Goal: Information Seeking & Learning: Check status

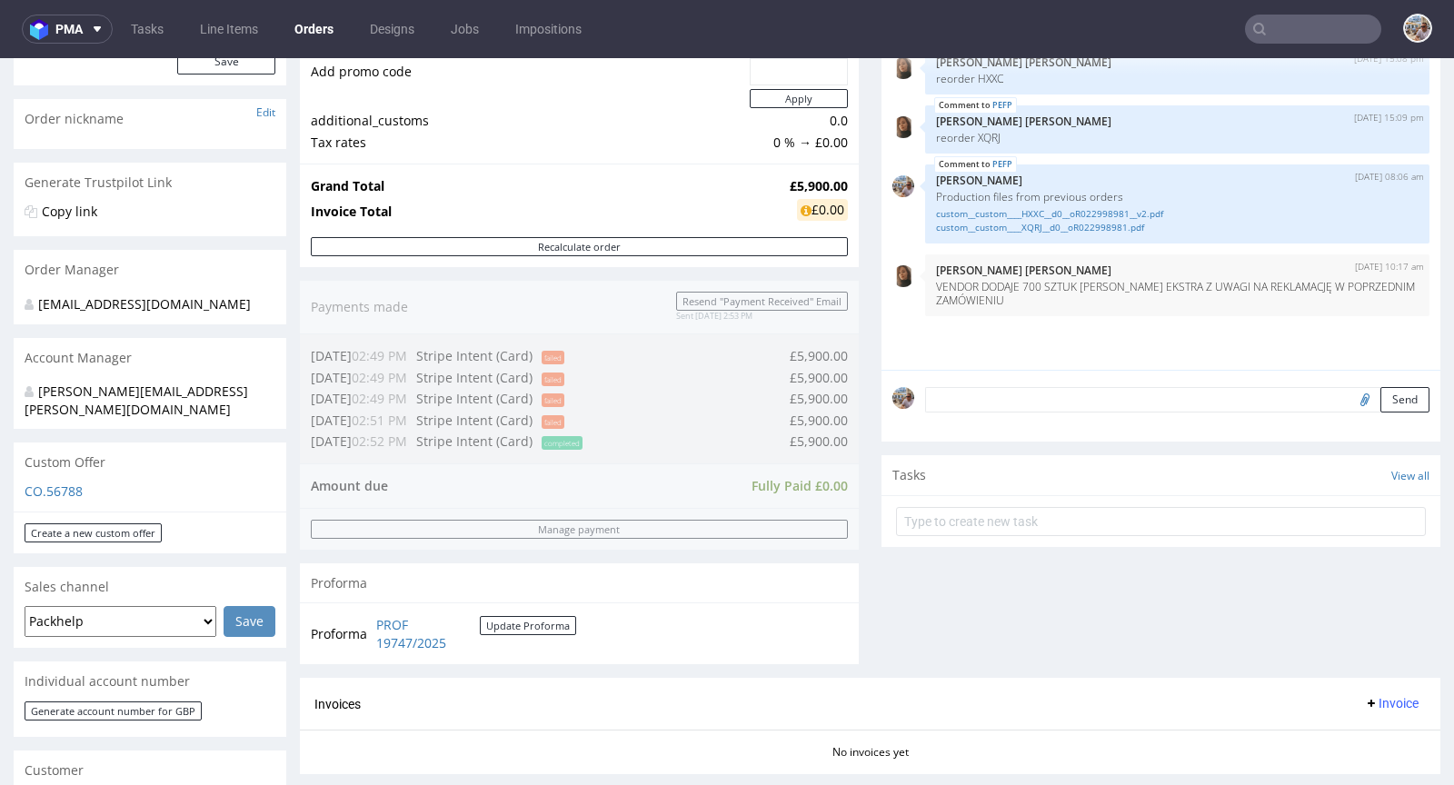
scroll to position [684, 0]
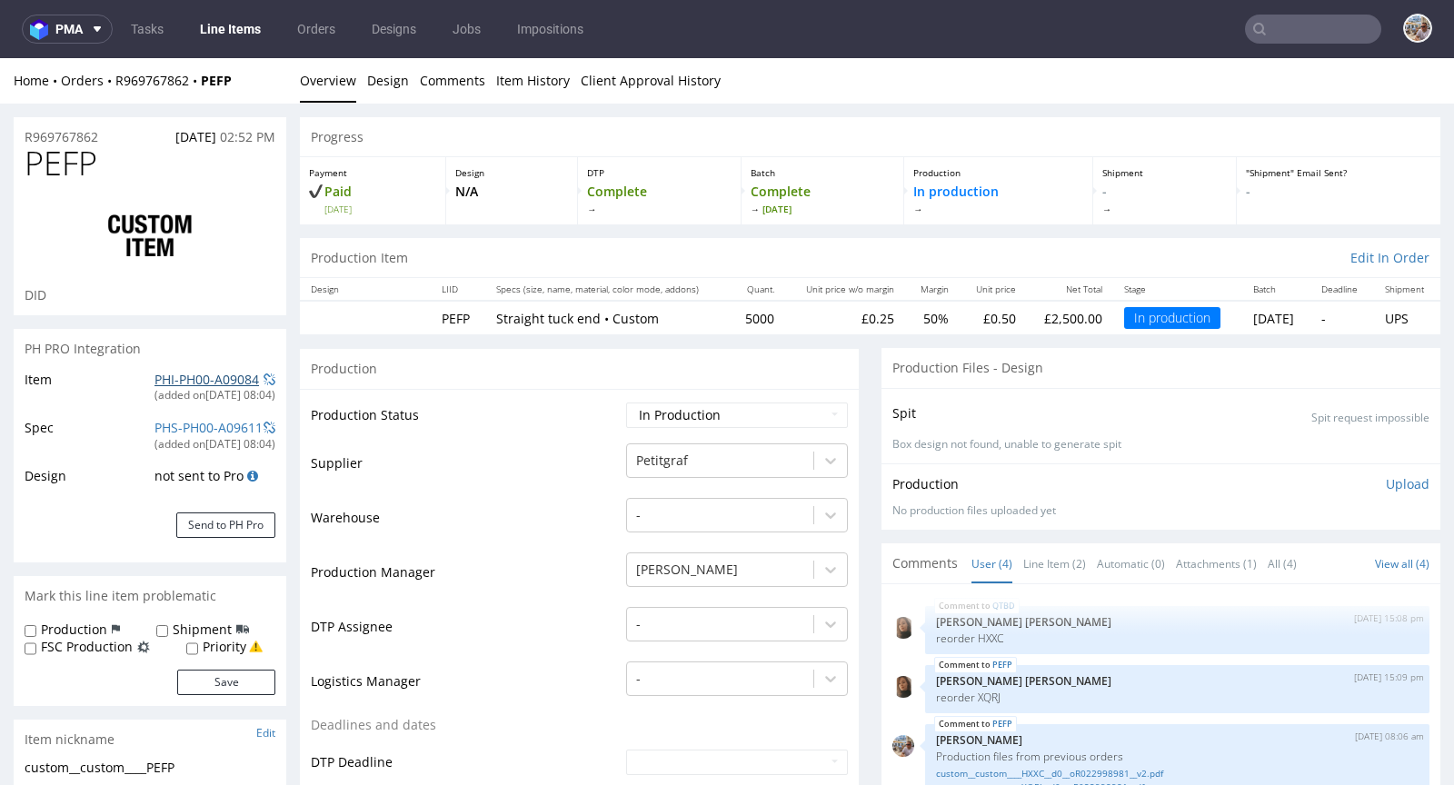
click at [175, 375] on link "PHI-PH00-A09084" at bounding box center [207, 379] width 105 height 17
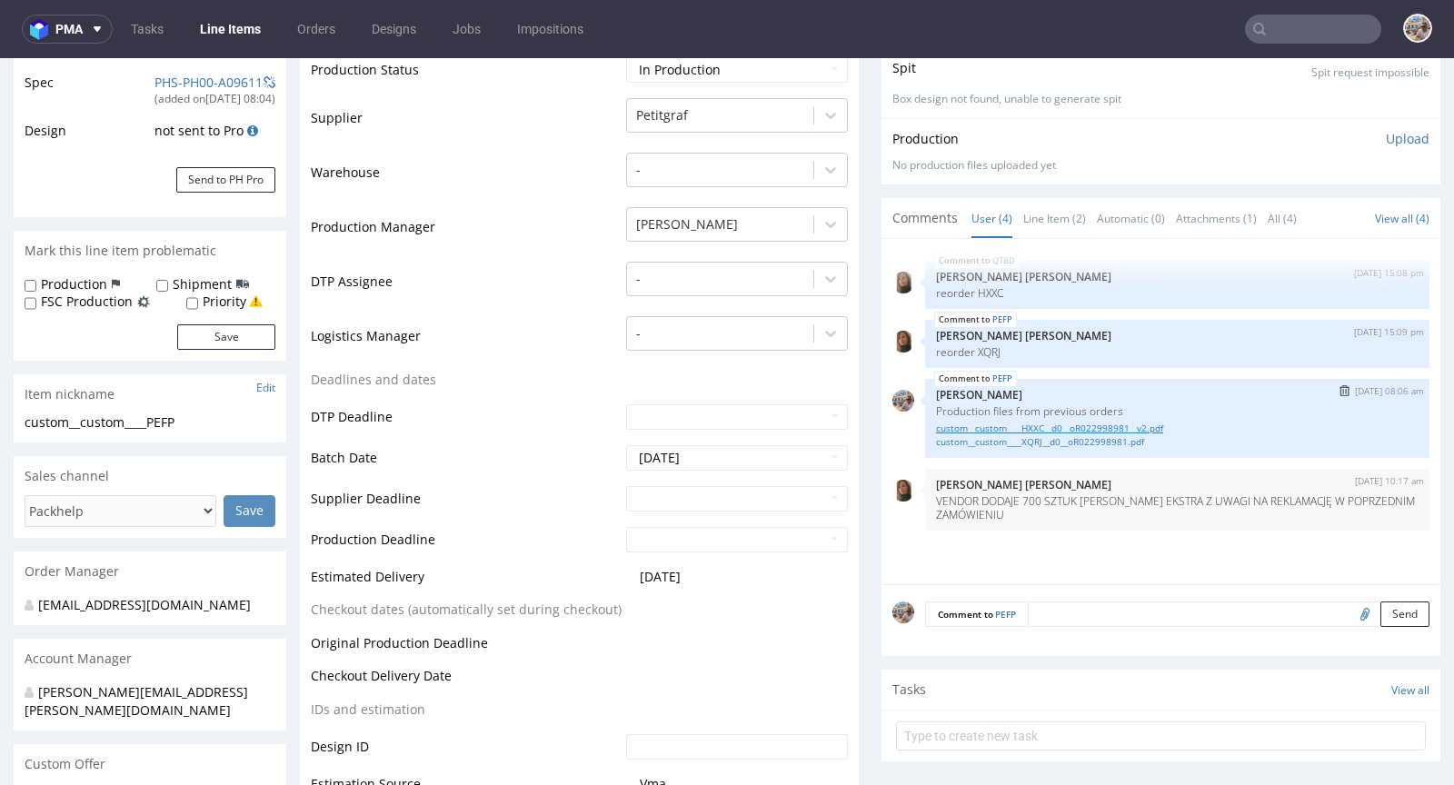
scroll to position [406, 0]
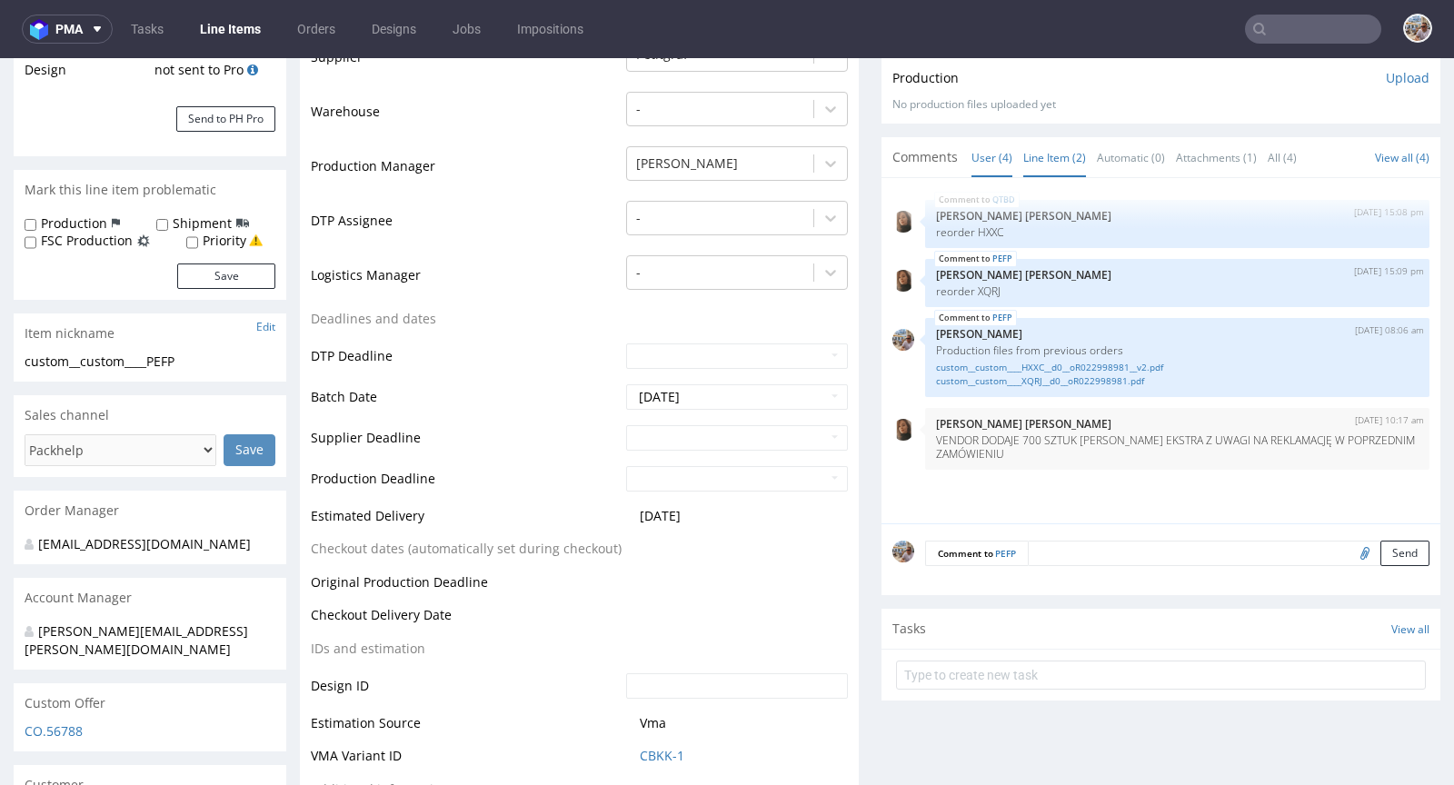
click at [1033, 147] on link "Line Item (2)" at bounding box center [1055, 157] width 63 height 39
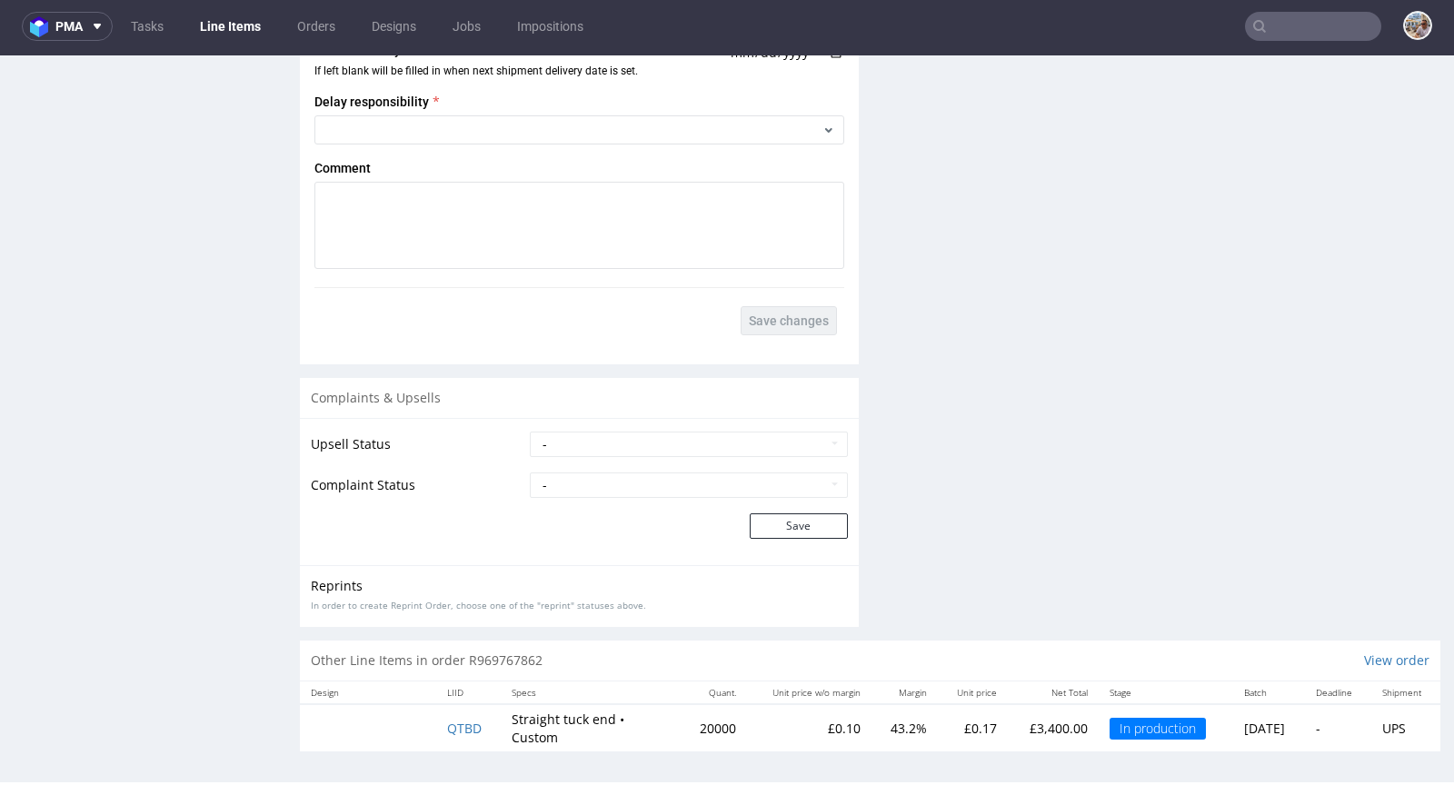
scroll to position [5, 0]
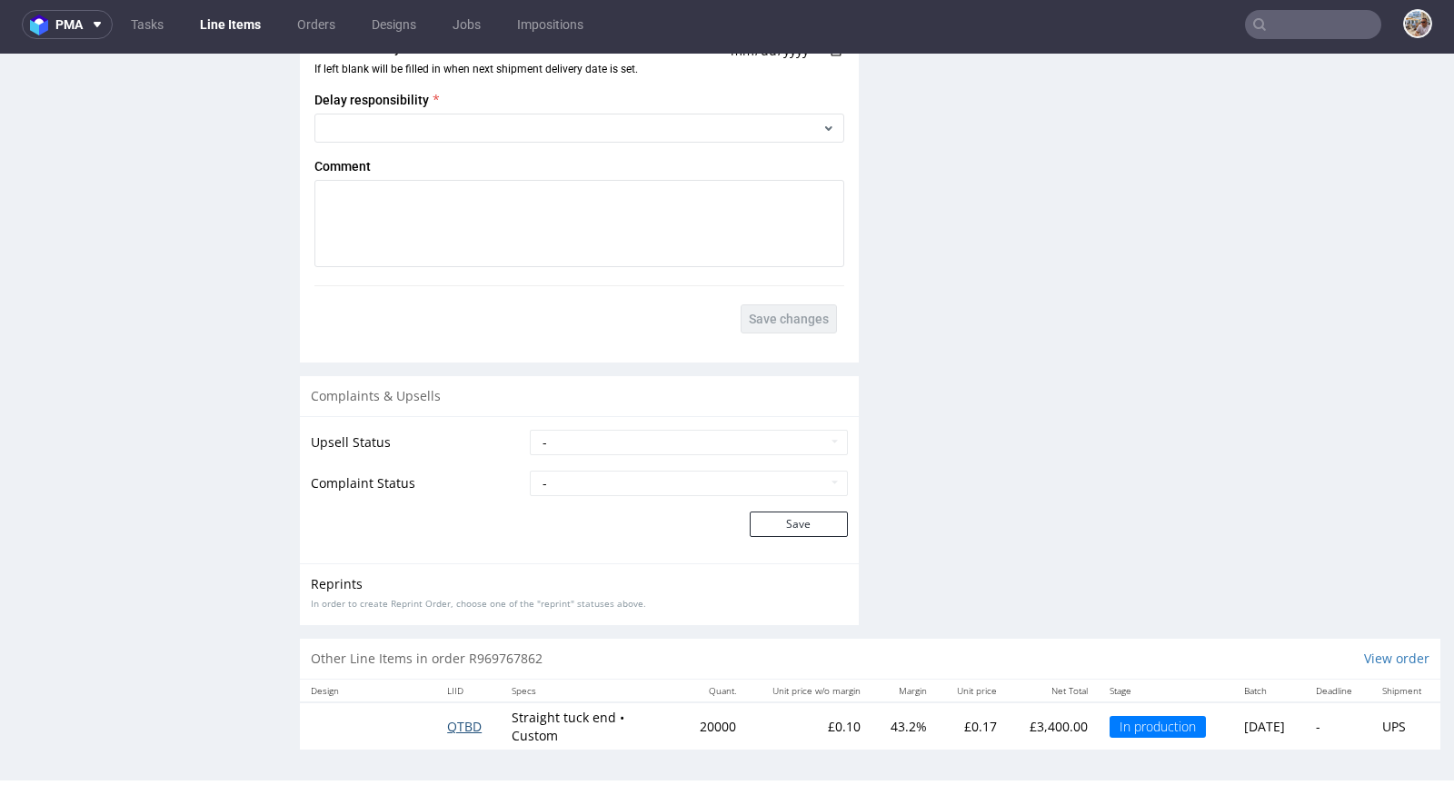
click at [453, 720] on span "QTBD" at bounding box center [464, 726] width 35 height 17
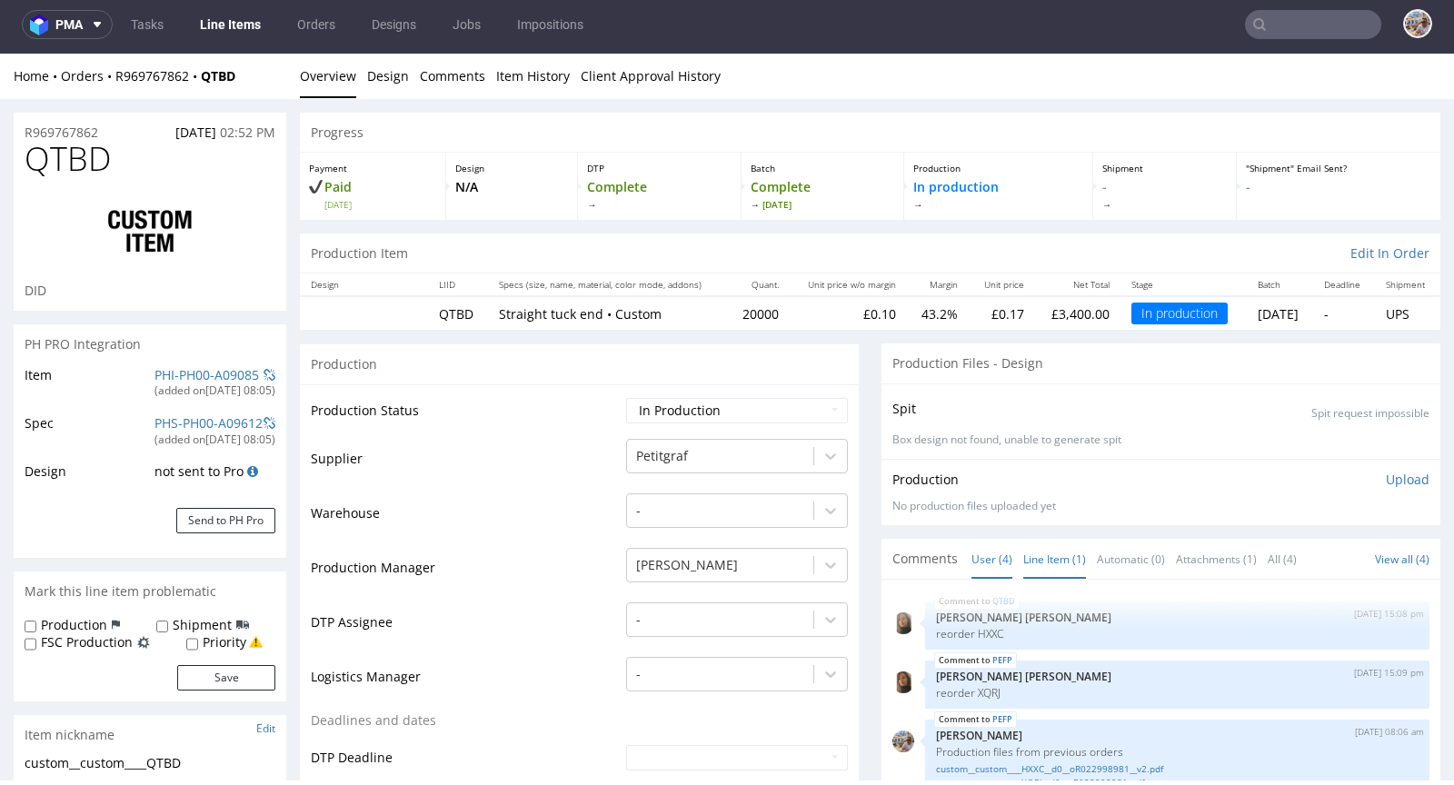
click at [1031, 555] on link "Line Item (1)" at bounding box center [1055, 559] width 63 height 39
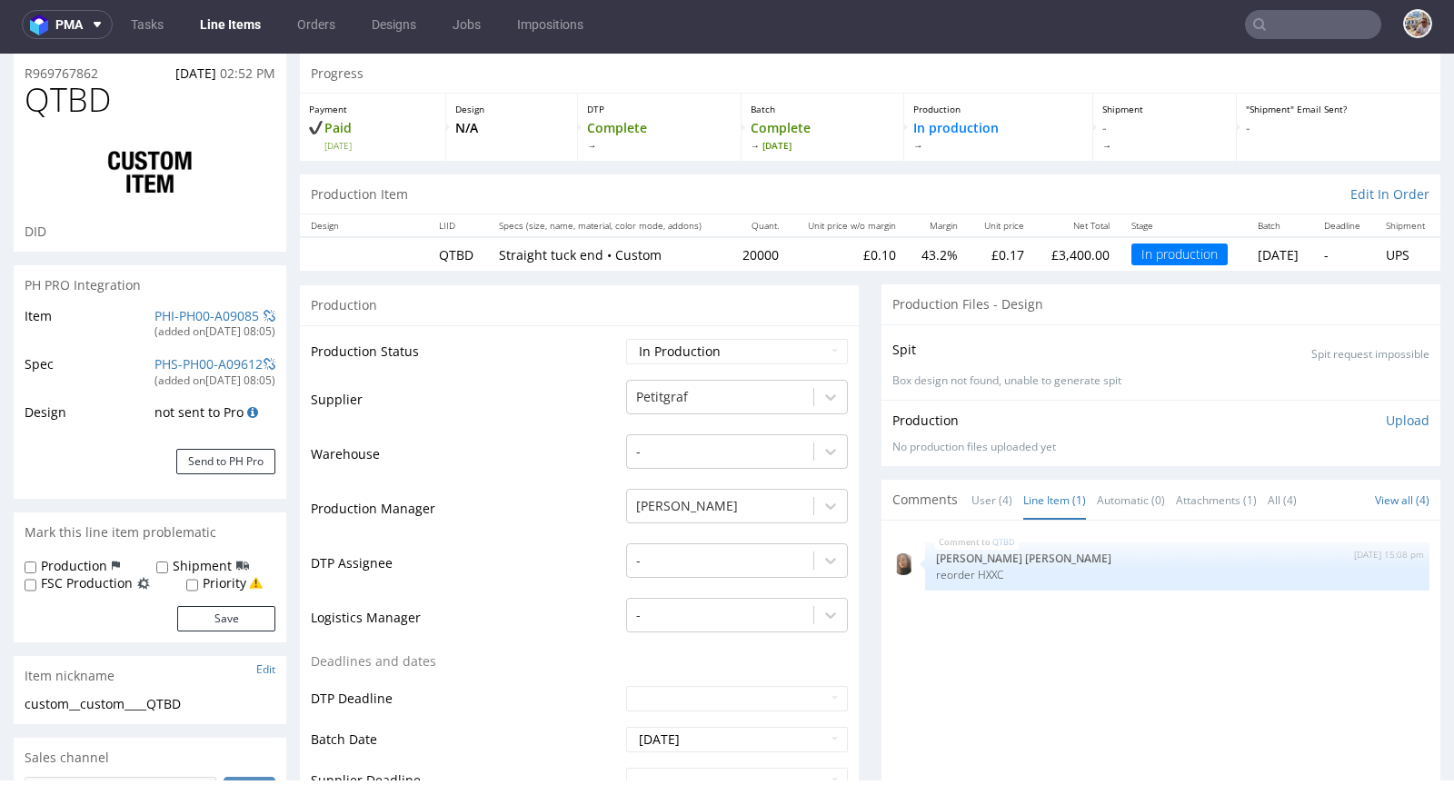
scroll to position [170, 0]
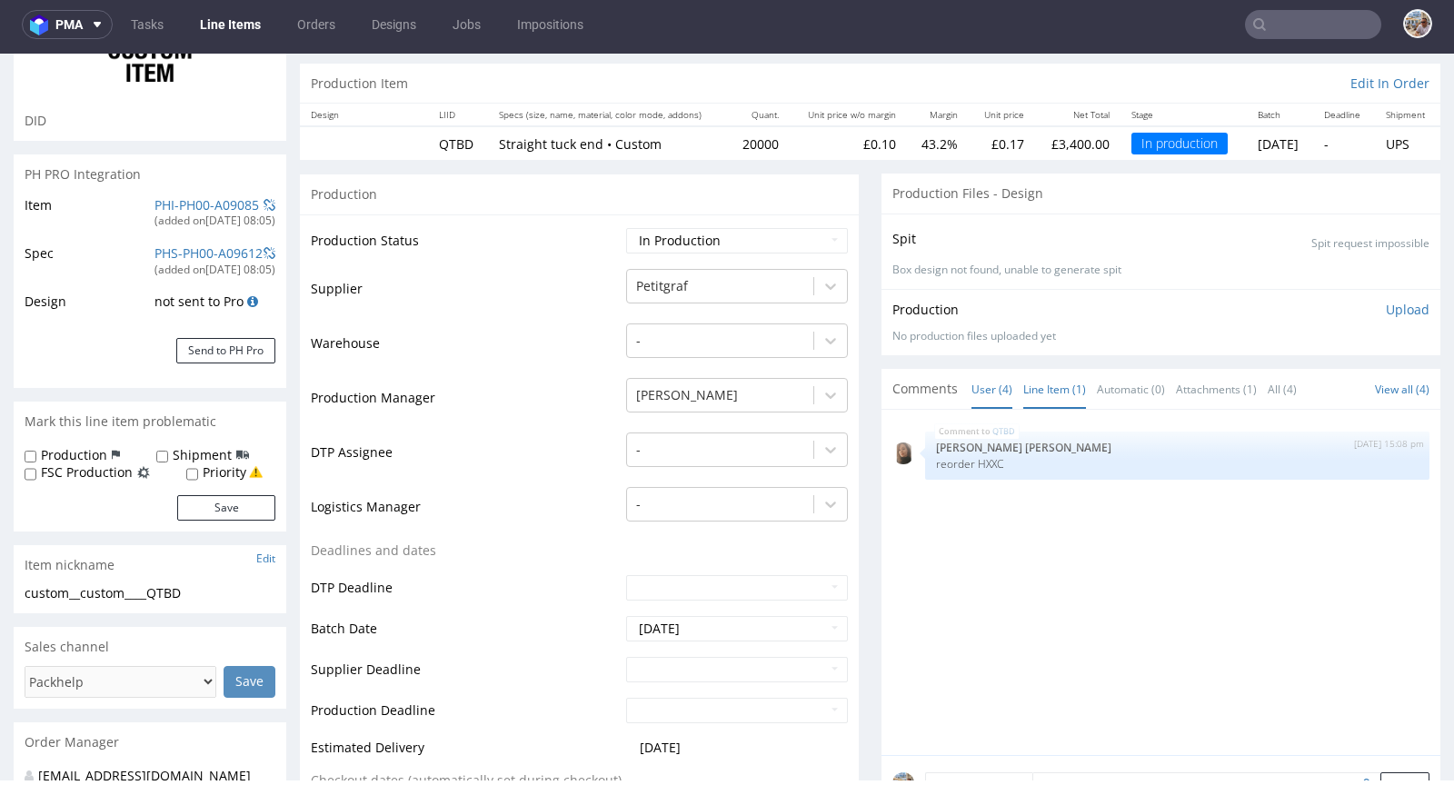
click at [972, 370] on link "User (4)" at bounding box center [992, 389] width 41 height 39
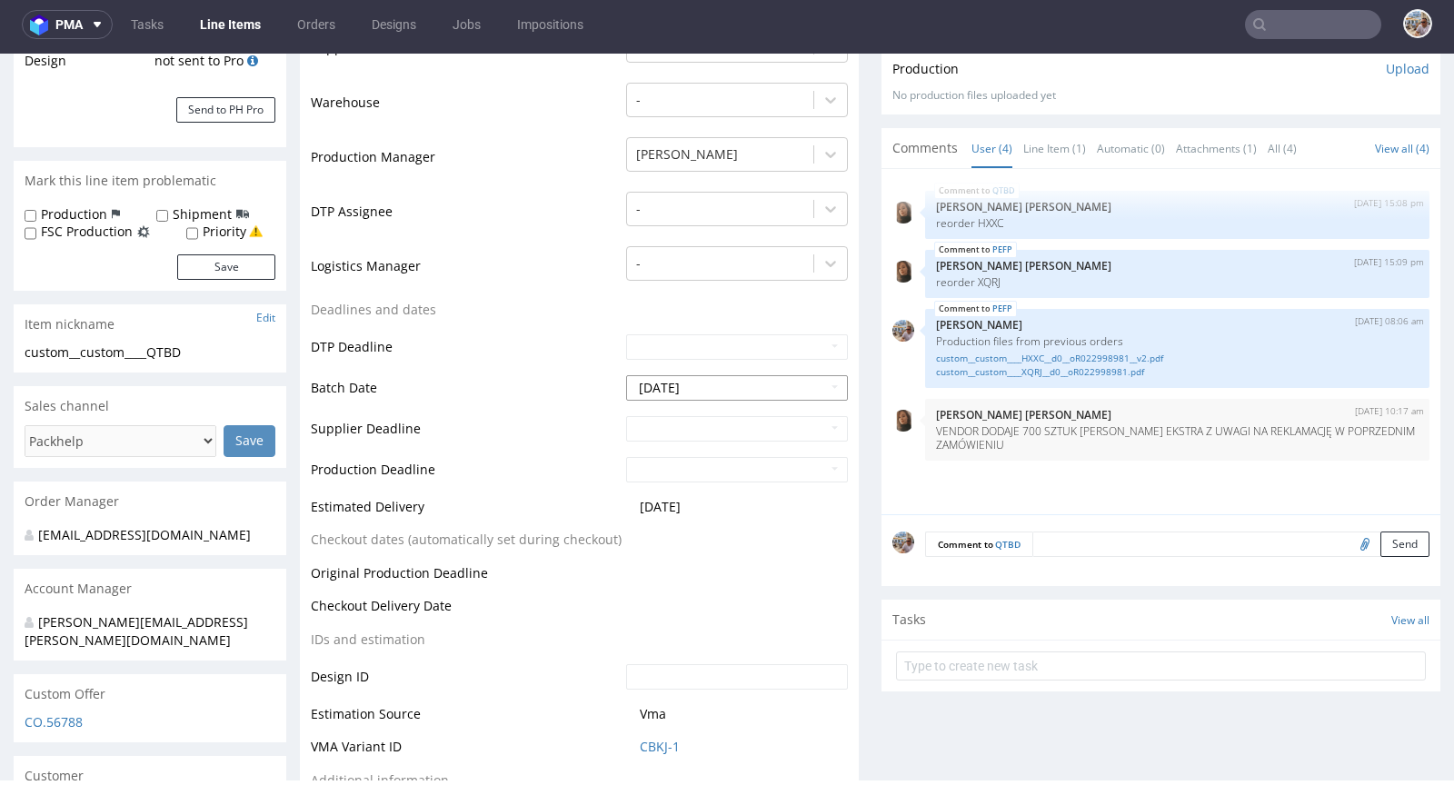
scroll to position [704, 0]
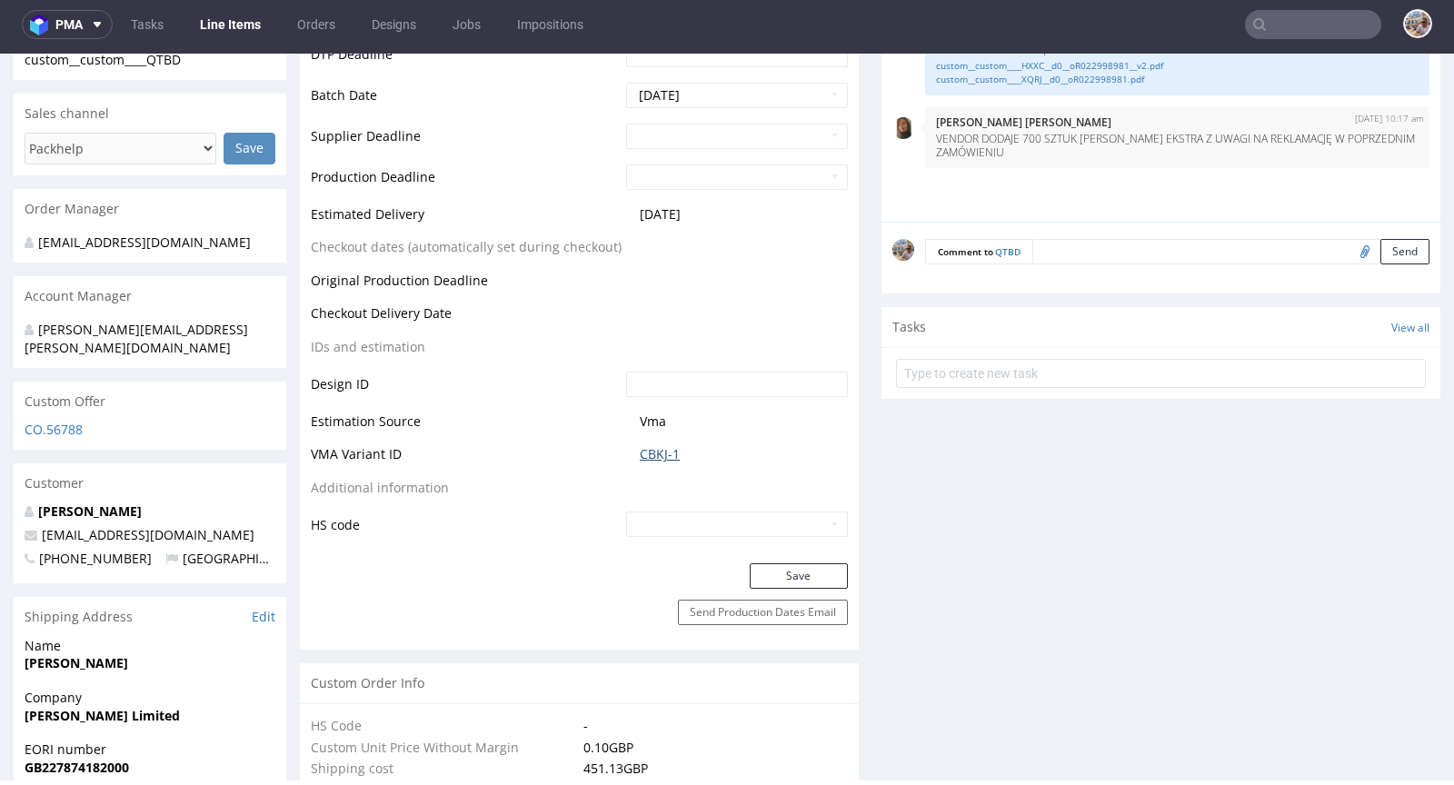
click at [660, 451] on link "CBKJ-1" at bounding box center [660, 454] width 40 height 18
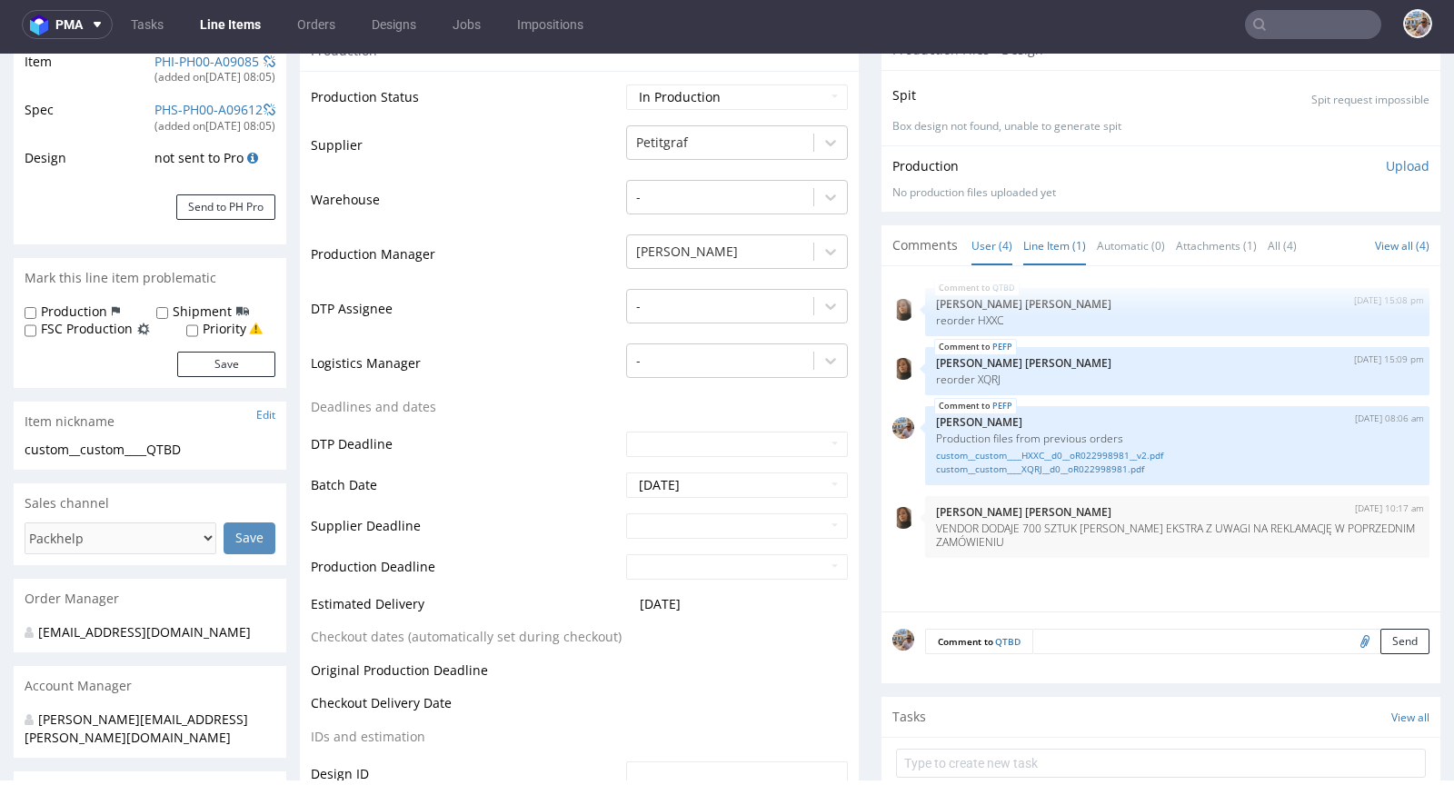
scroll to position [313, 0]
click at [1056, 236] on link "Line Item (1)" at bounding box center [1055, 246] width 63 height 39
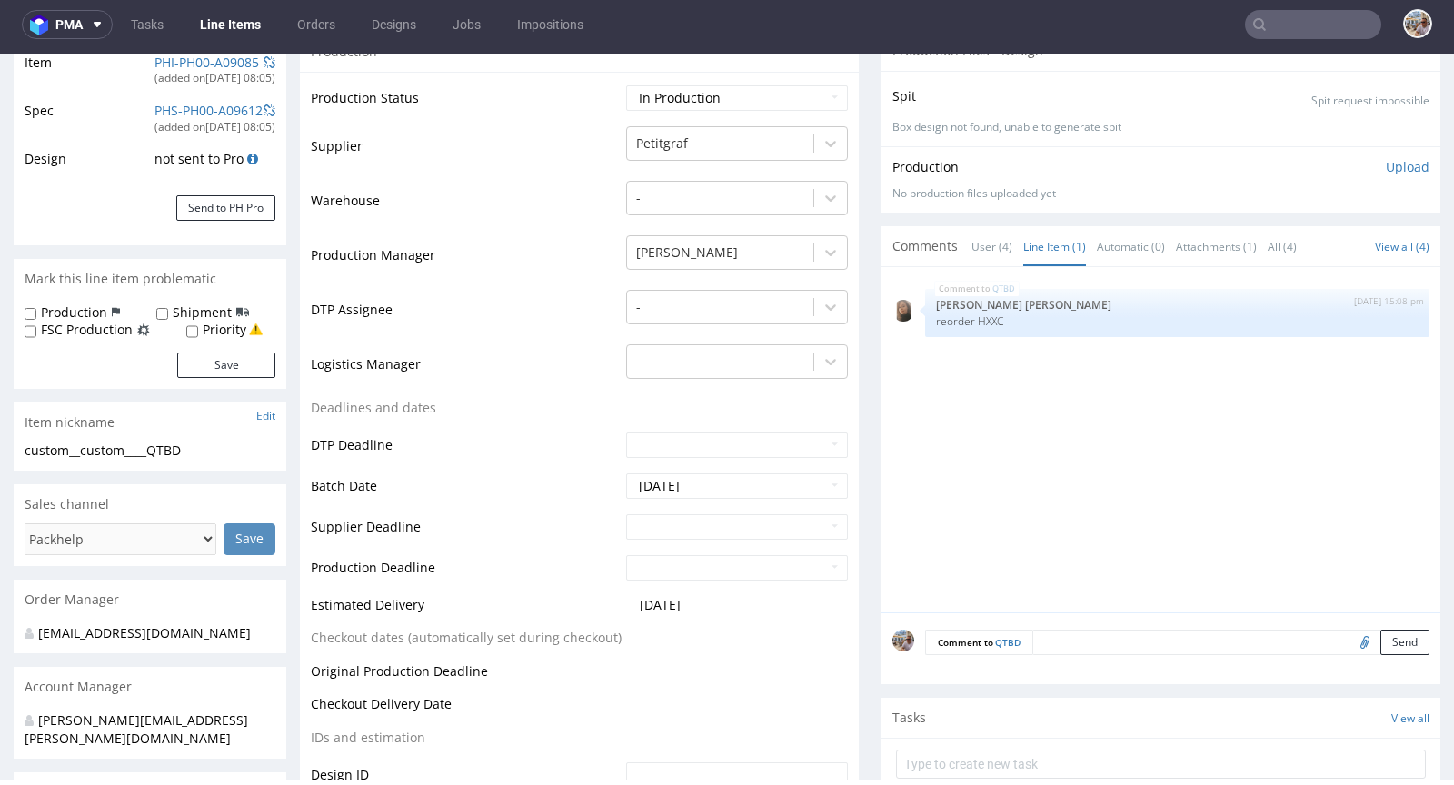
click at [1003, 239] on li "User (4)" at bounding box center [998, 246] width 52 height 18
click at [972, 243] on link "User (4)" at bounding box center [992, 246] width 41 height 39
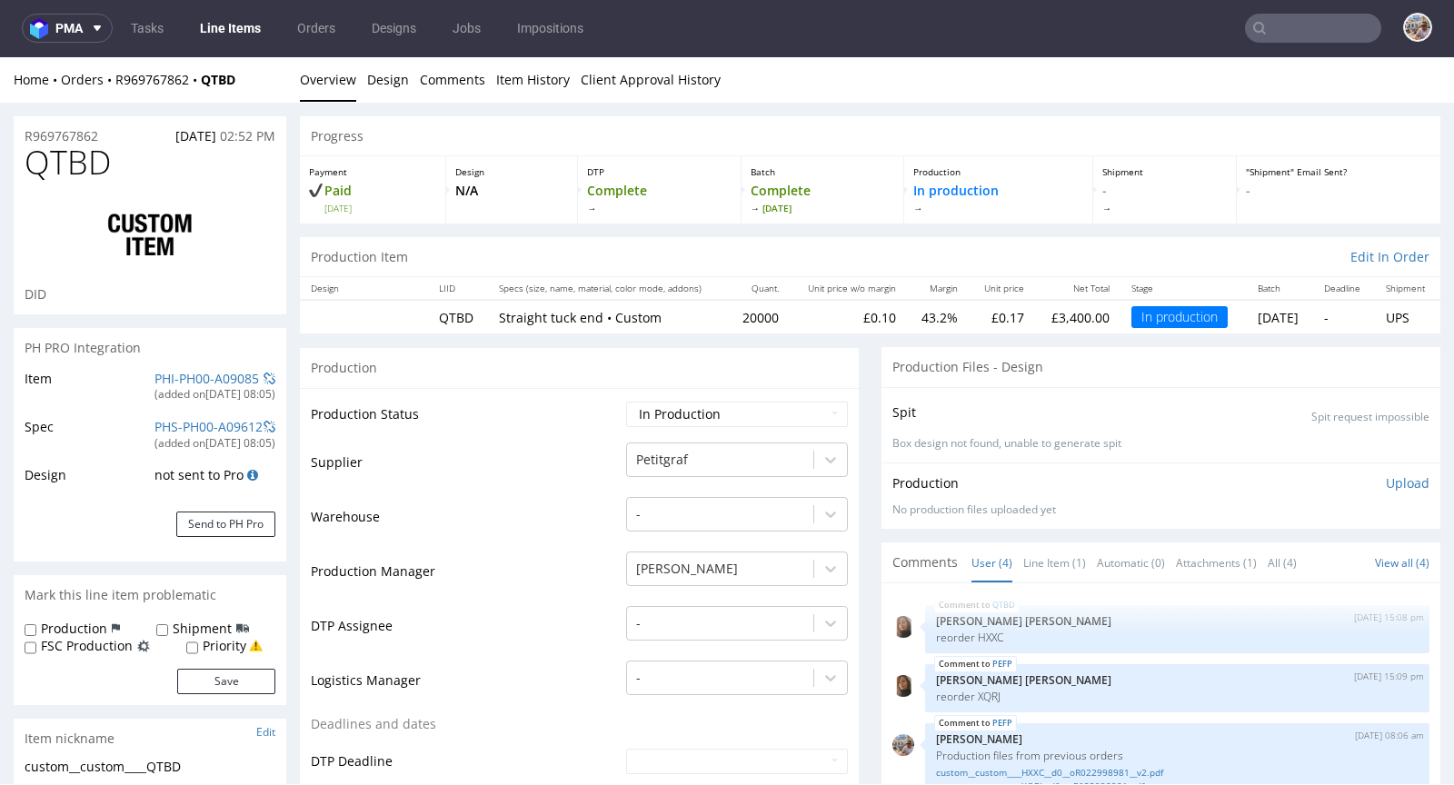
scroll to position [0, 0]
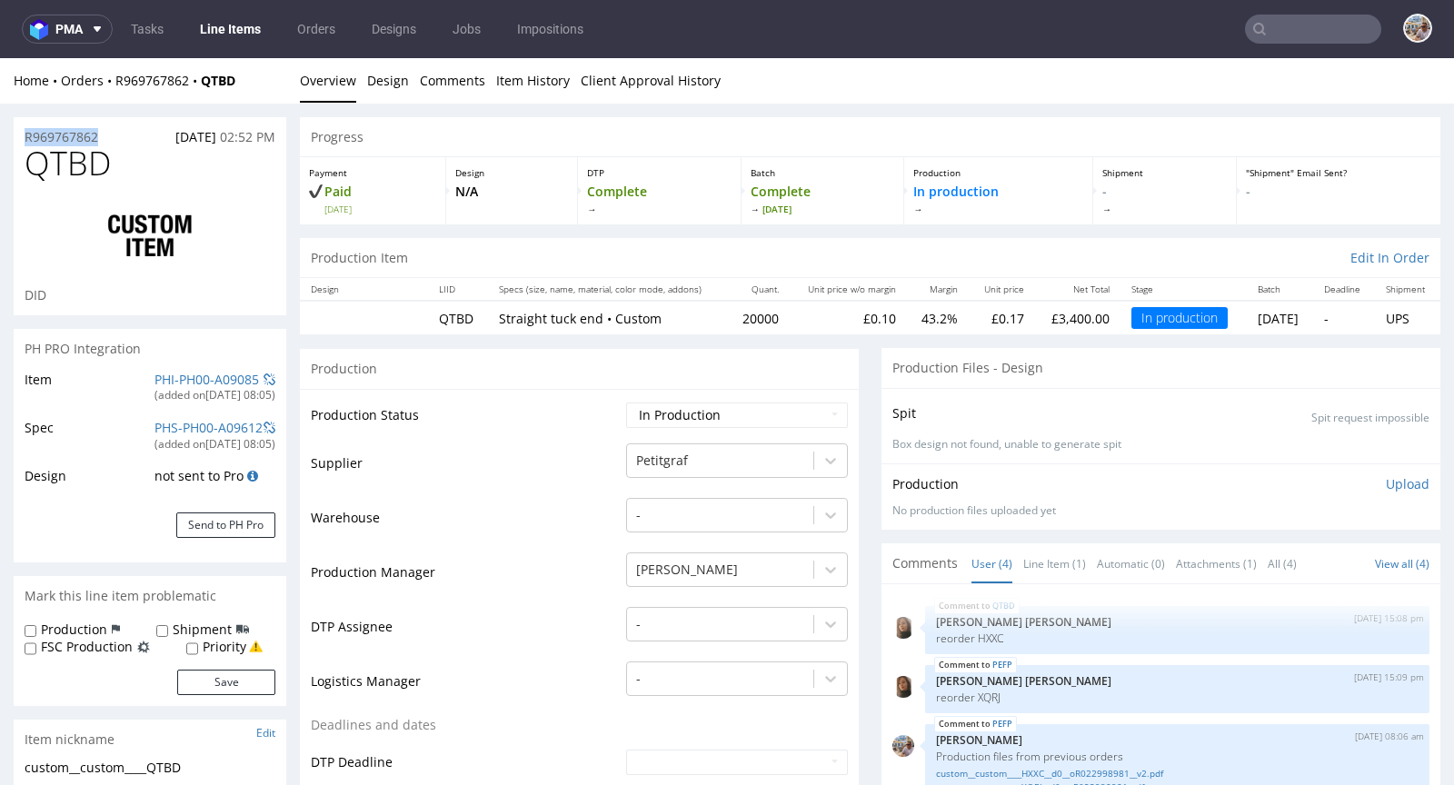
drag, startPoint x: 105, startPoint y: 138, endPoint x: 15, endPoint y: 122, distance: 90.6
click at [15, 122] on div "R969767862 16.09.2025 02:52 PM" at bounding box center [150, 131] width 273 height 29
copy p "R969767862"
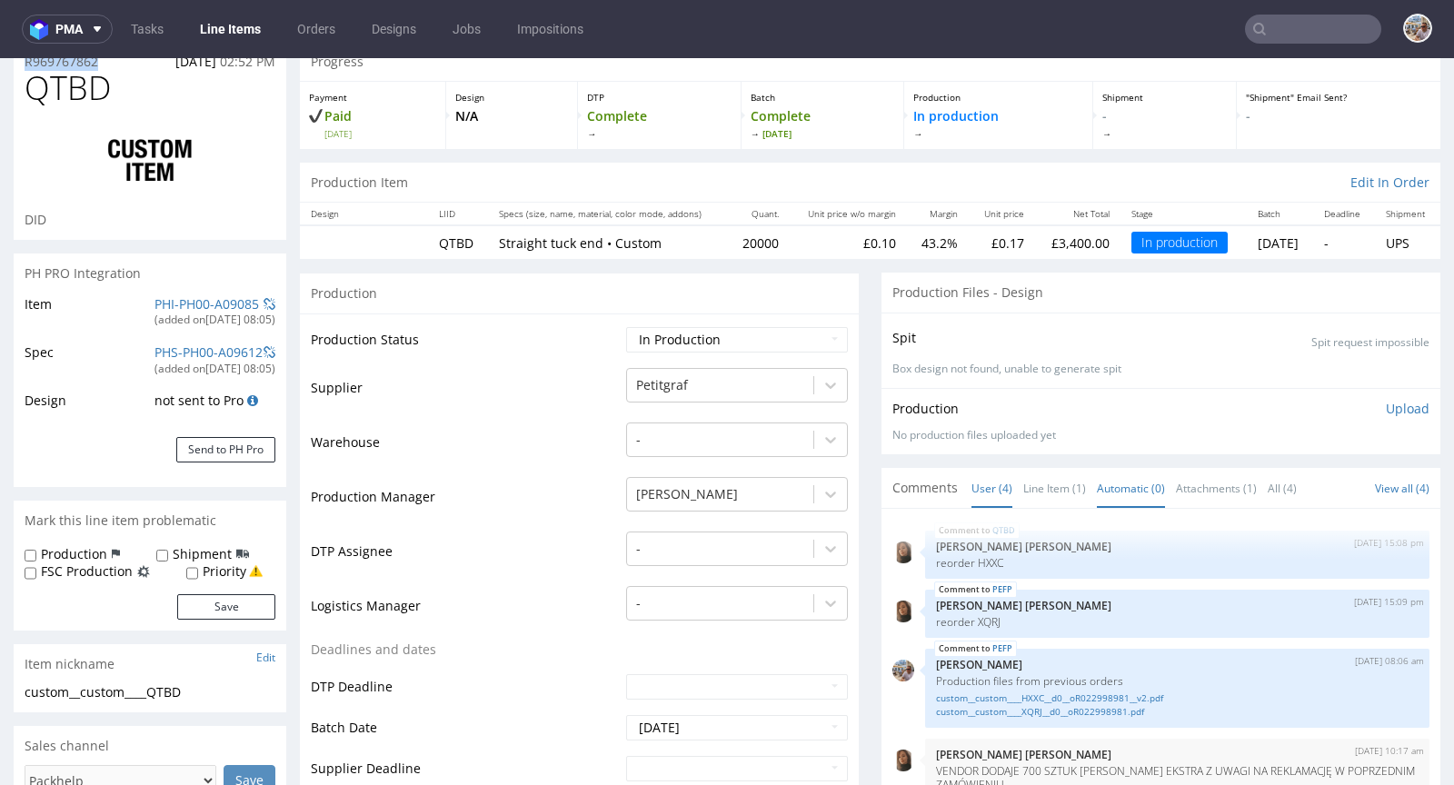
scroll to position [96, 0]
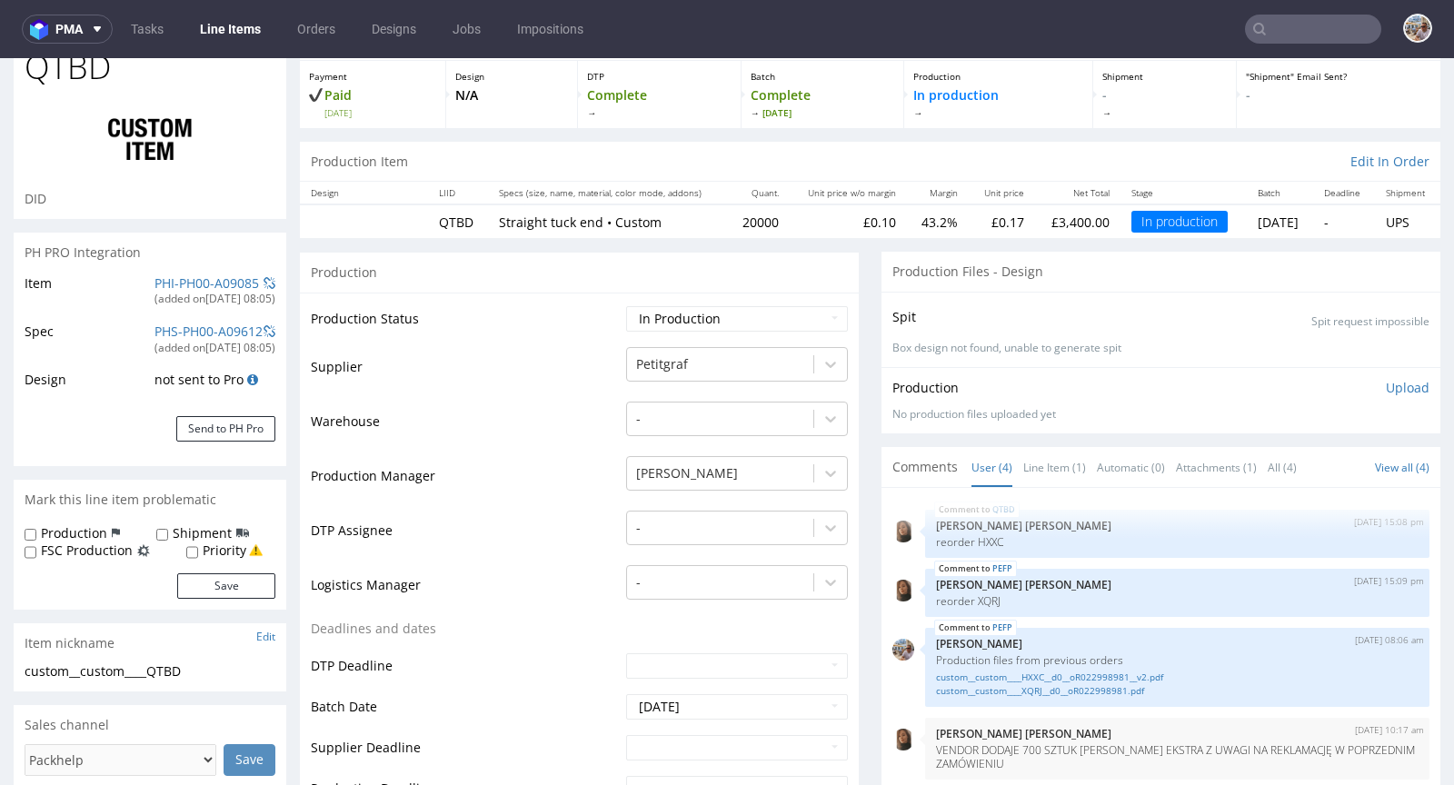
click at [1073, 458] on li "Line Item (1)" at bounding box center [1061, 467] width 74 height 18
click at [1064, 461] on link "Line Item (1)" at bounding box center [1055, 467] width 63 height 39
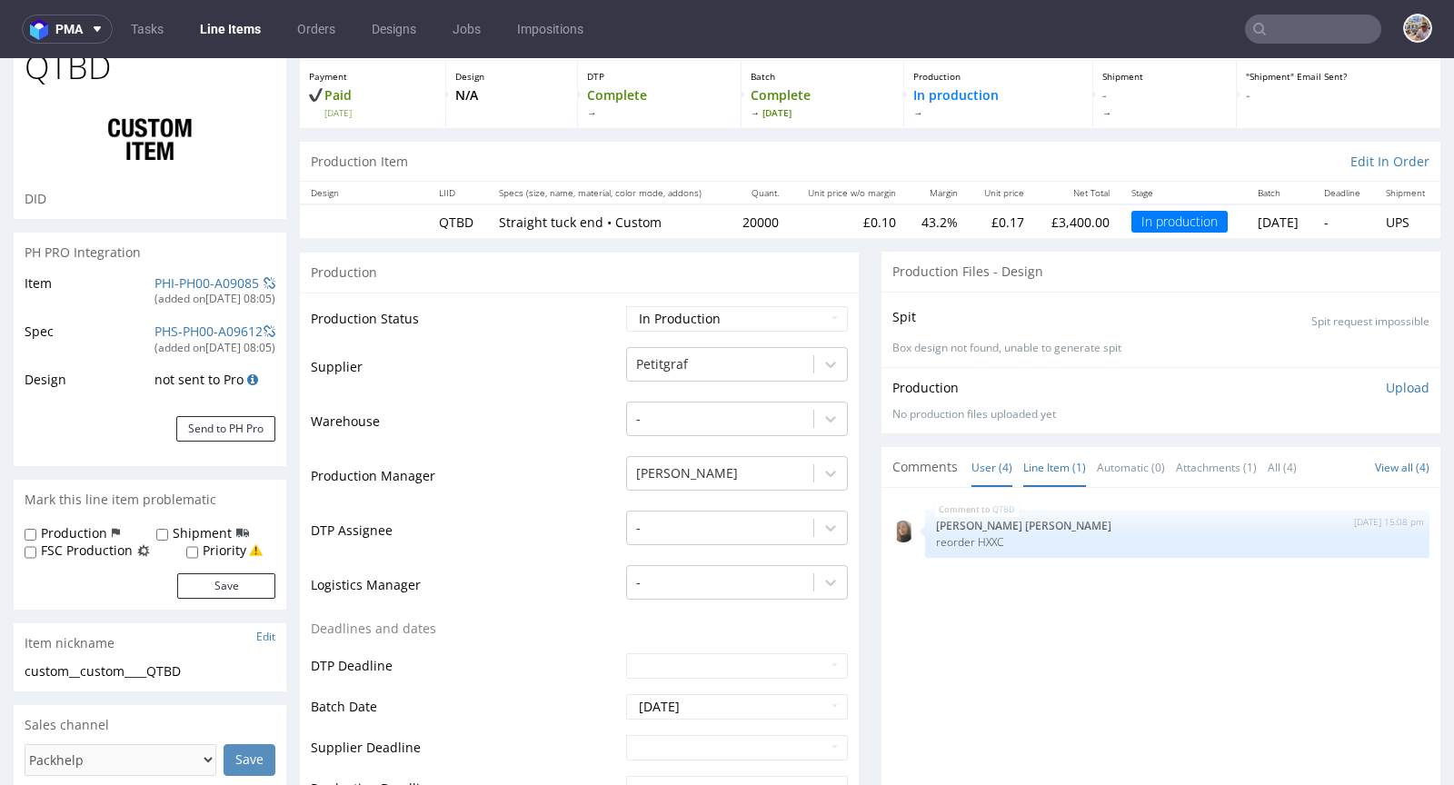
click at [982, 464] on link "User (4)" at bounding box center [992, 467] width 41 height 39
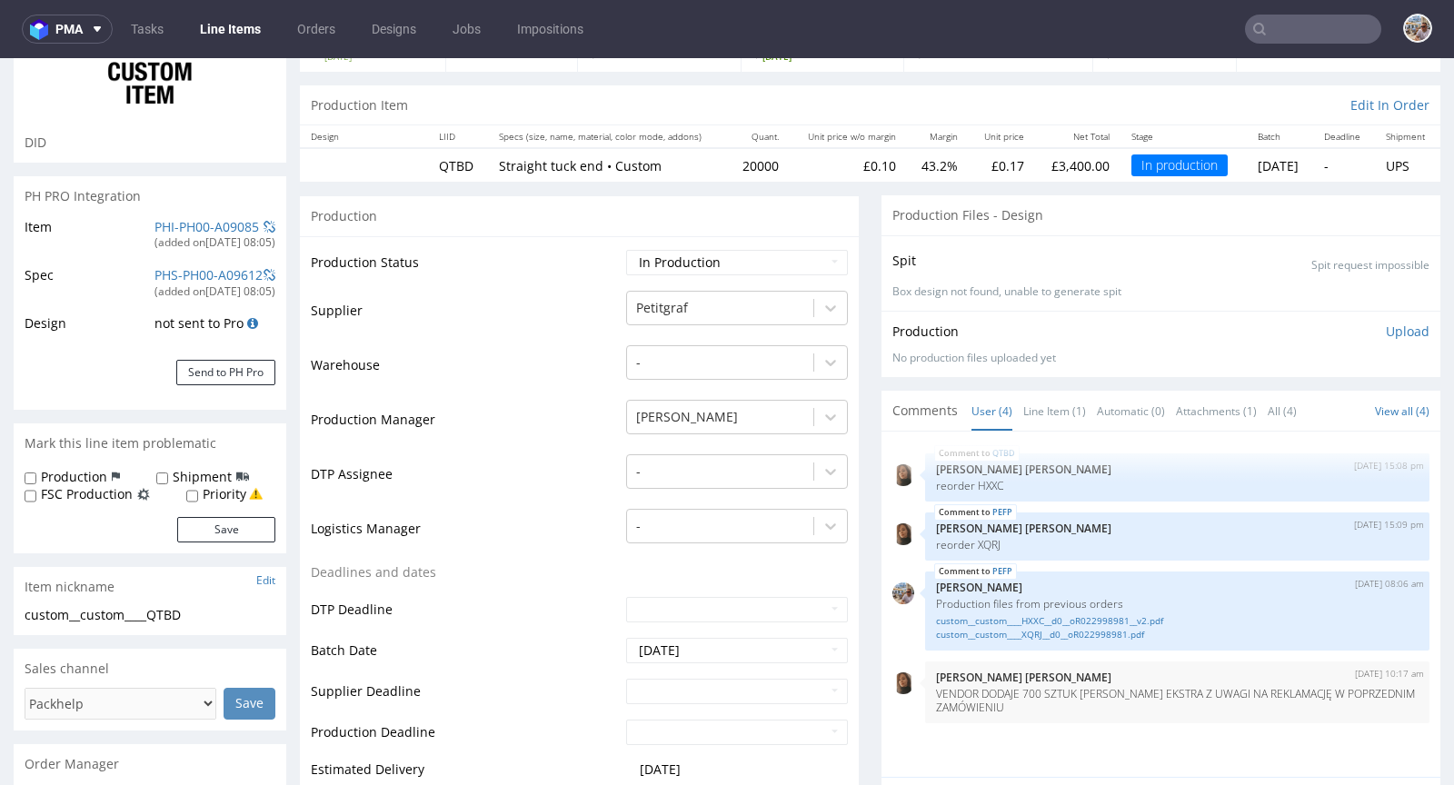
scroll to position [261, 0]
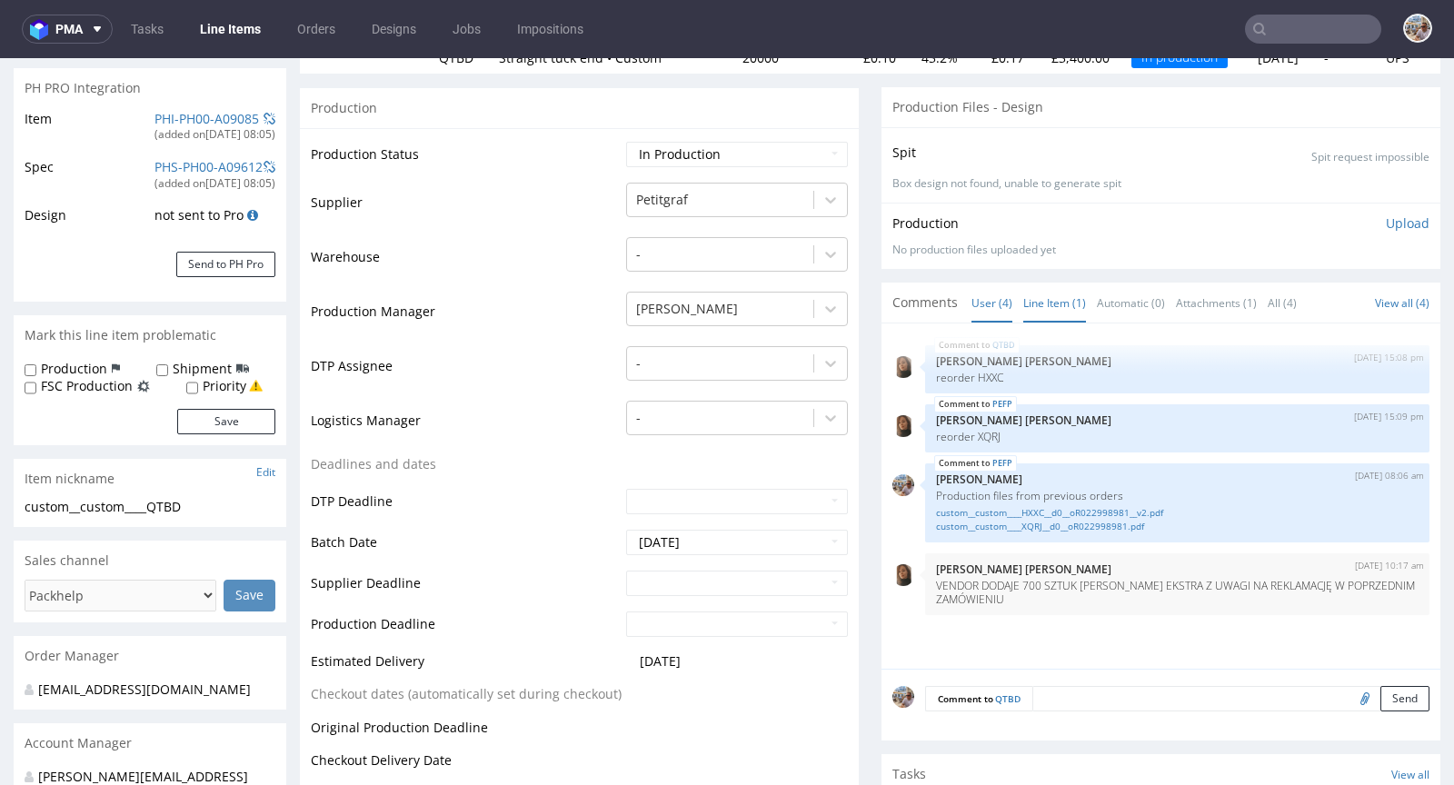
click at [1042, 292] on link "Line Item (1)" at bounding box center [1055, 303] width 63 height 39
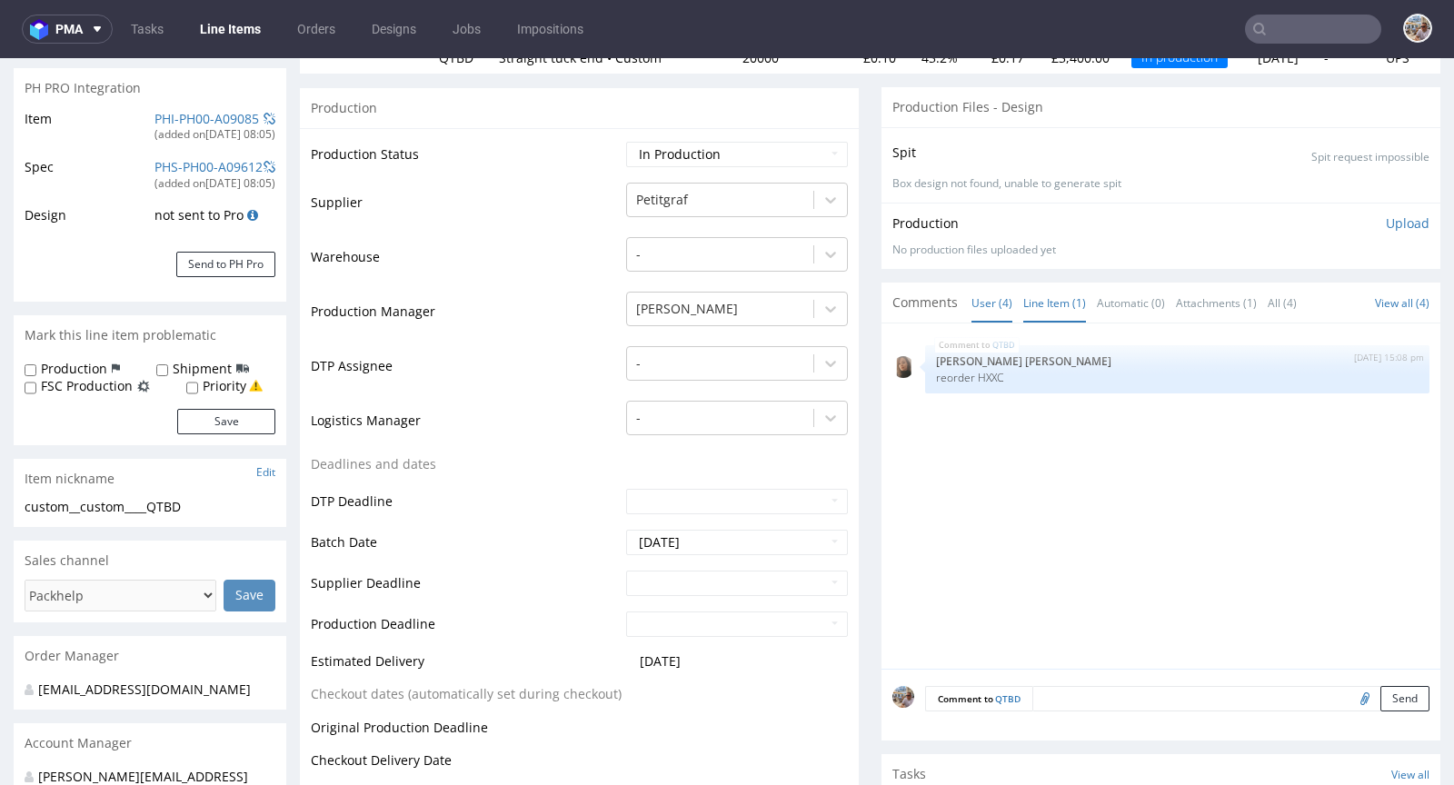
click at [972, 298] on link "User (4)" at bounding box center [992, 303] width 41 height 39
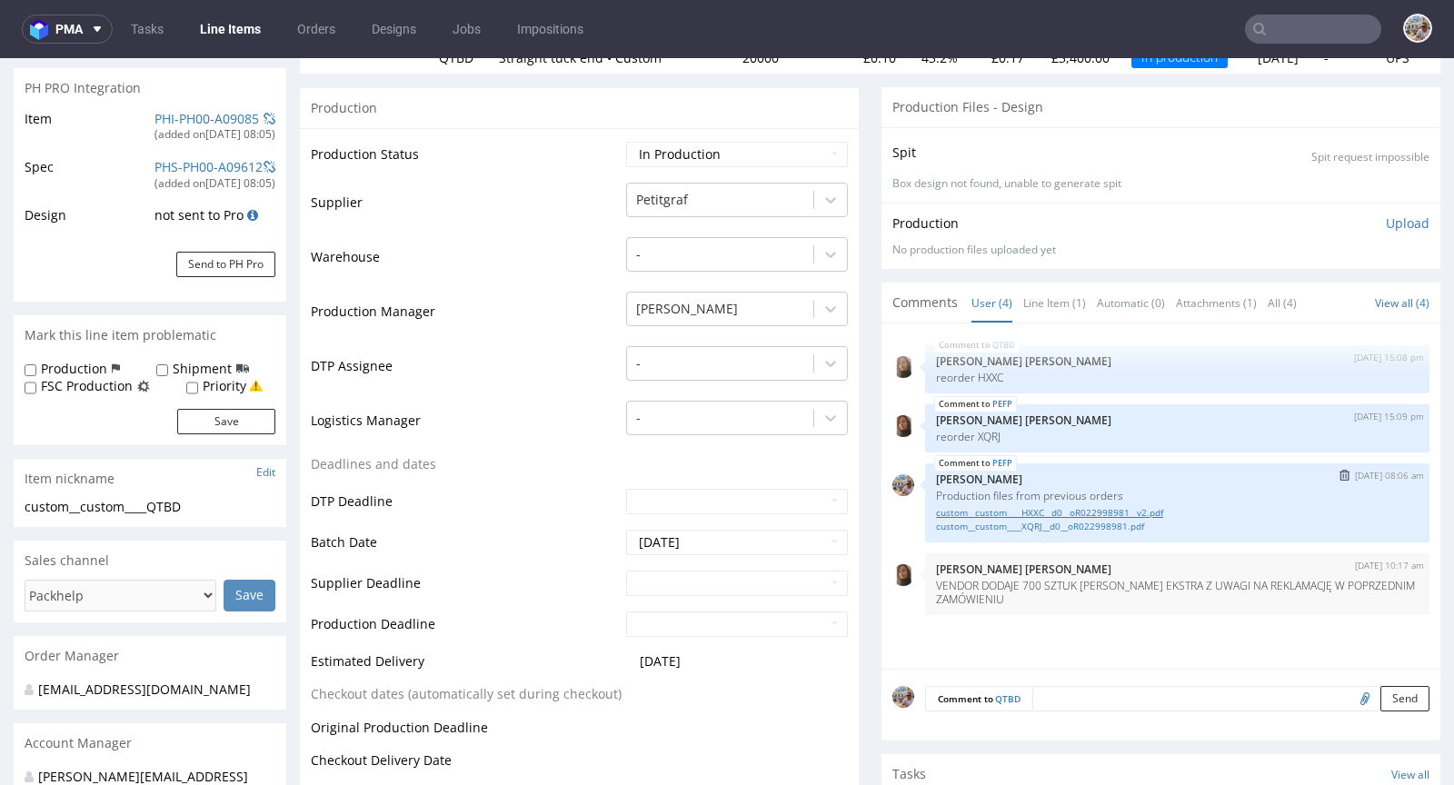
click at [1053, 511] on link "custom__custom____HXXC__d0__oR022998981__v2.pdf" at bounding box center [1177, 513] width 483 height 14
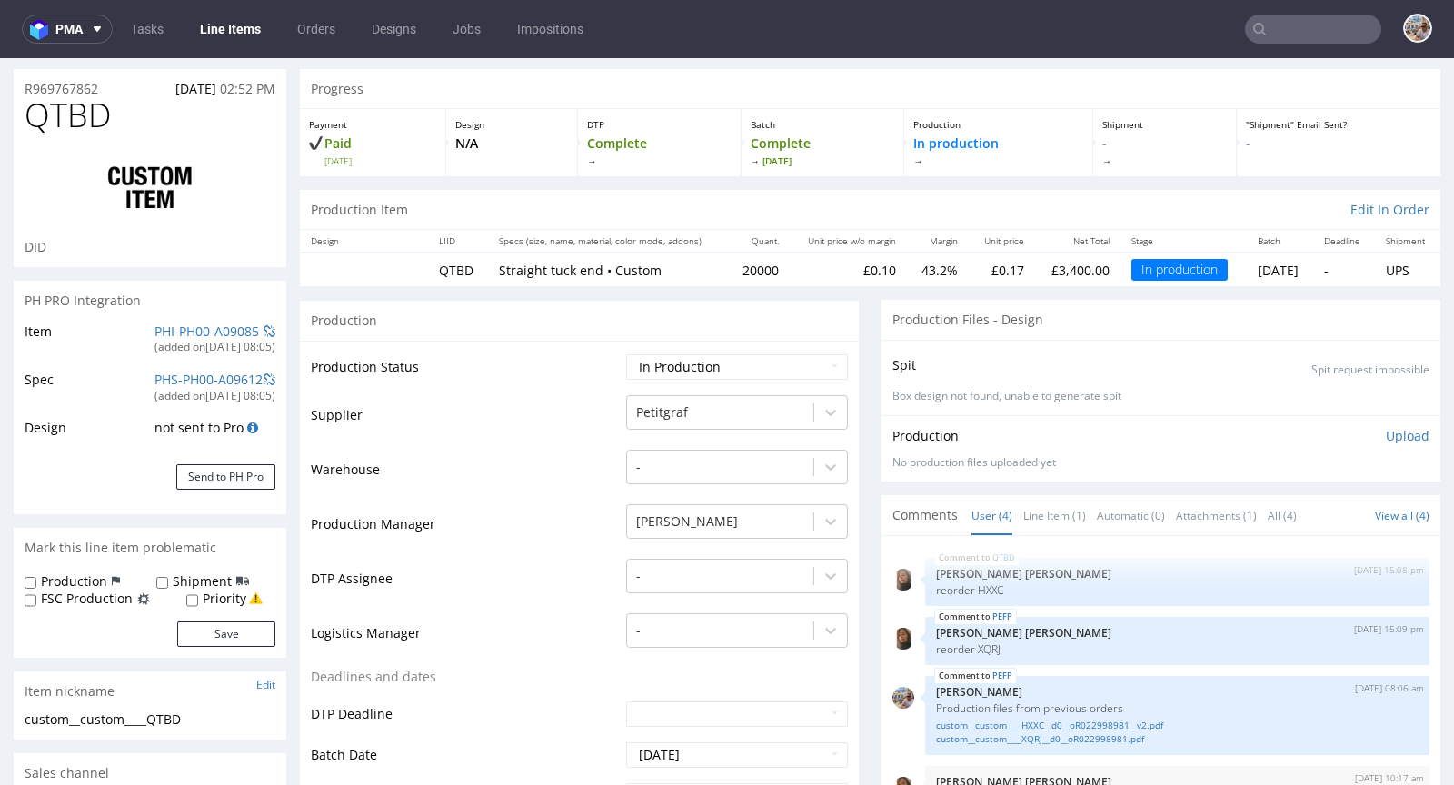
scroll to position [0, 0]
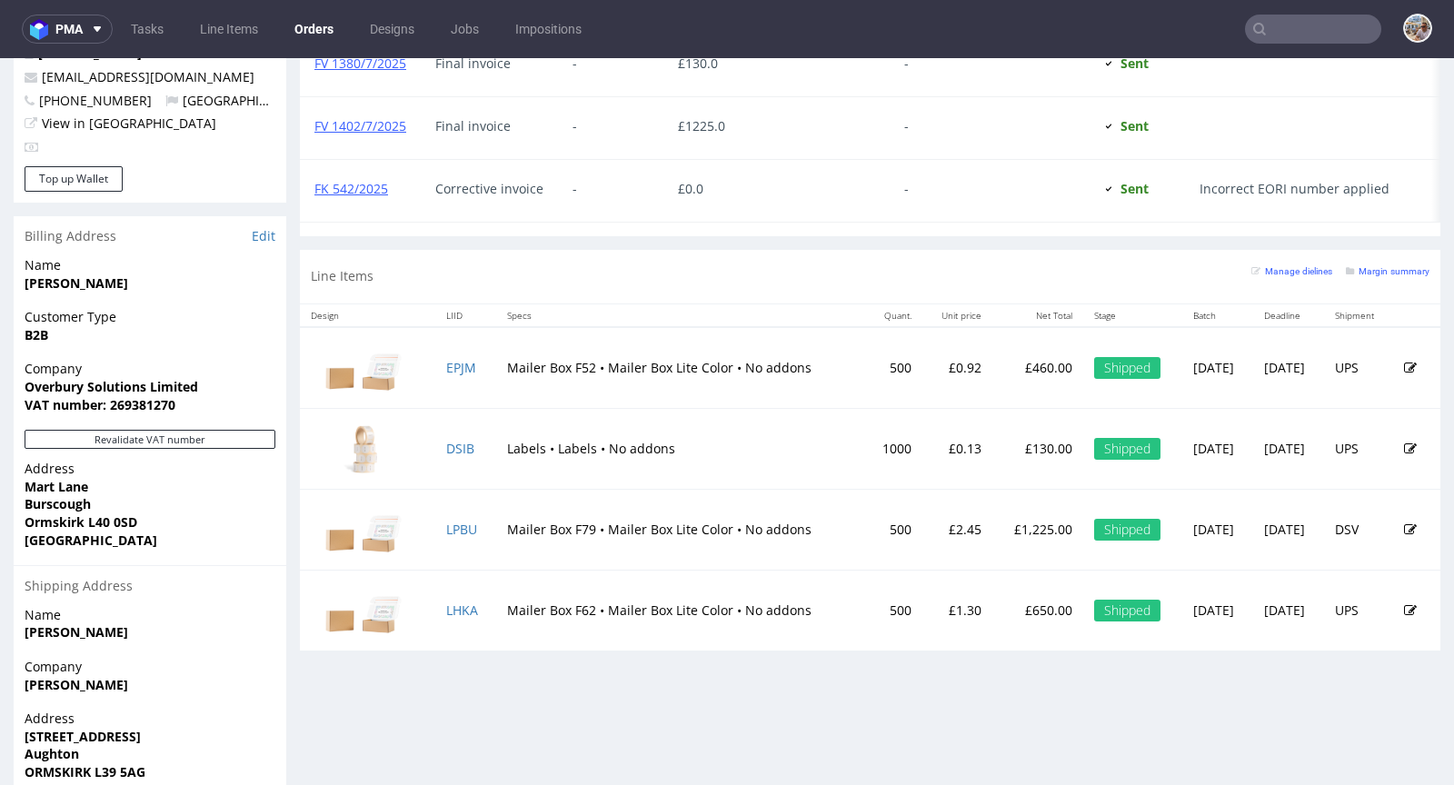
scroll to position [1004, 0]
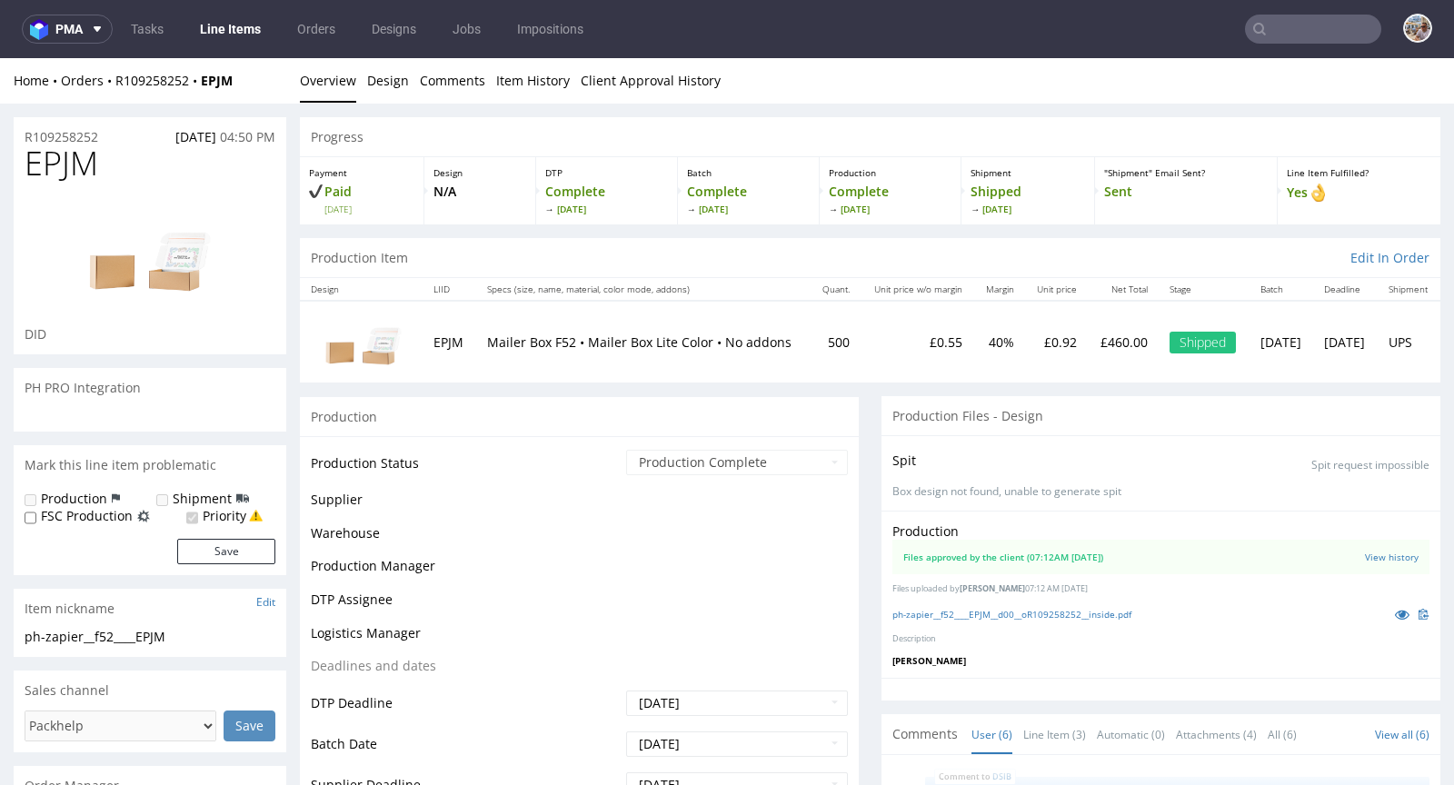
scroll to position [114, 0]
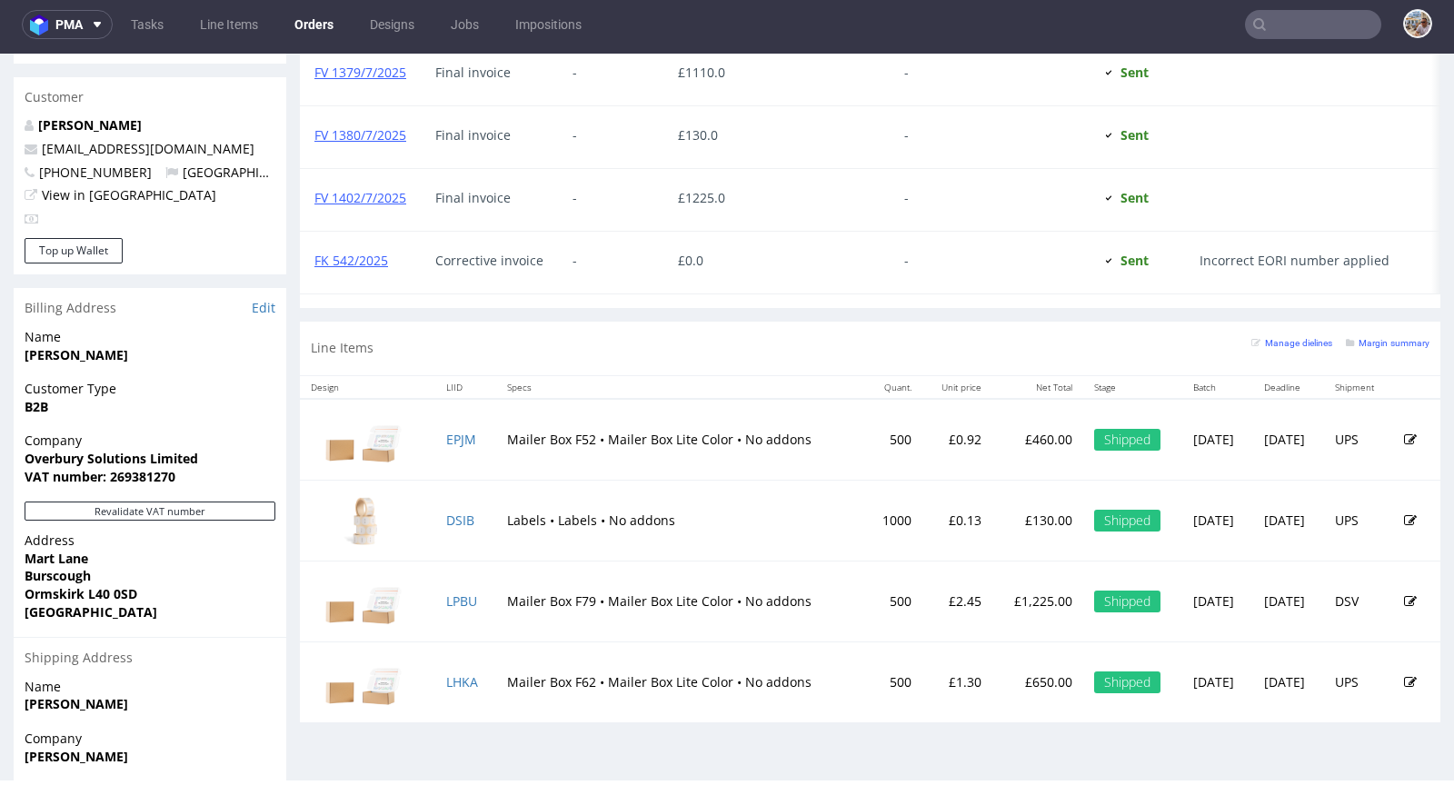
scroll to position [1086, 0]
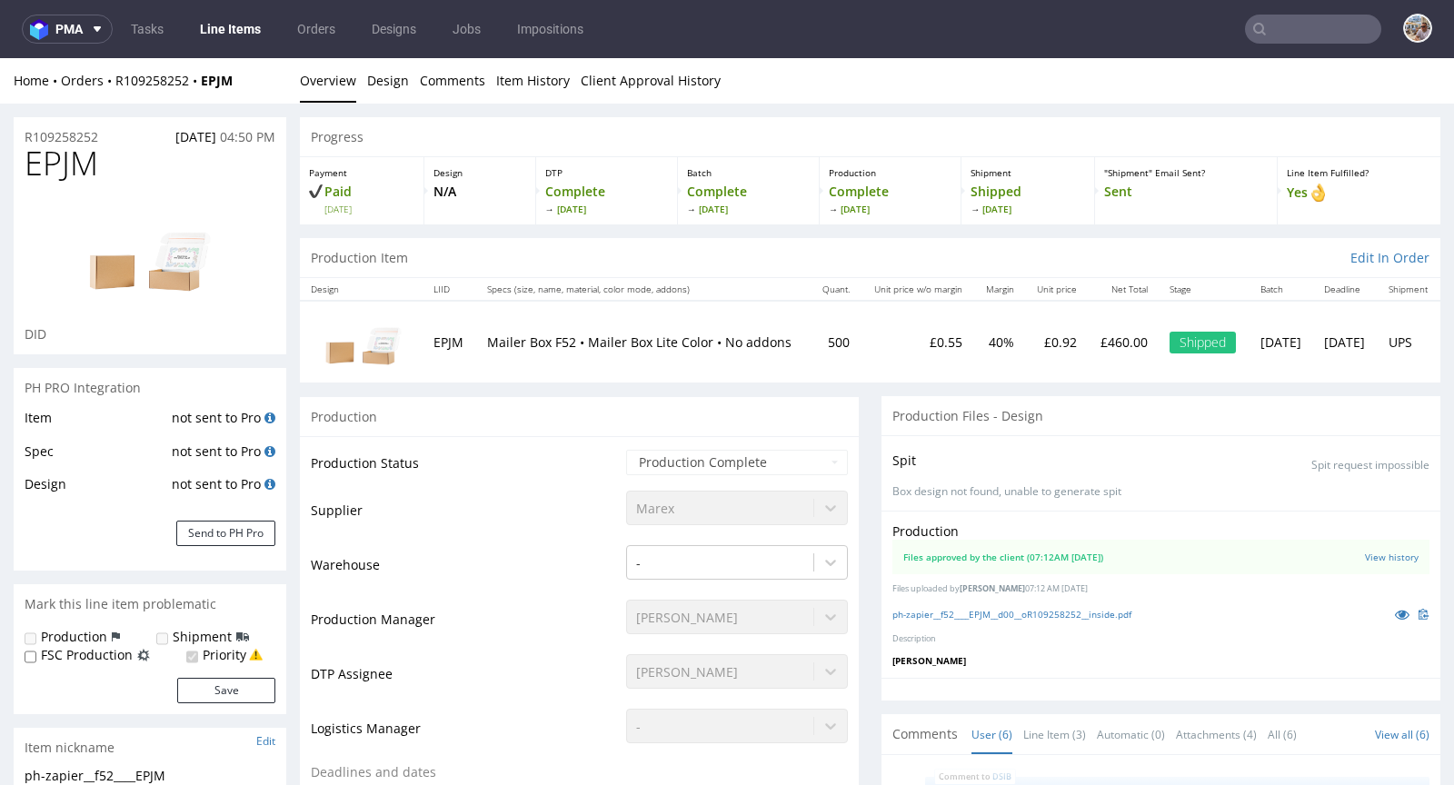
scroll to position [114, 0]
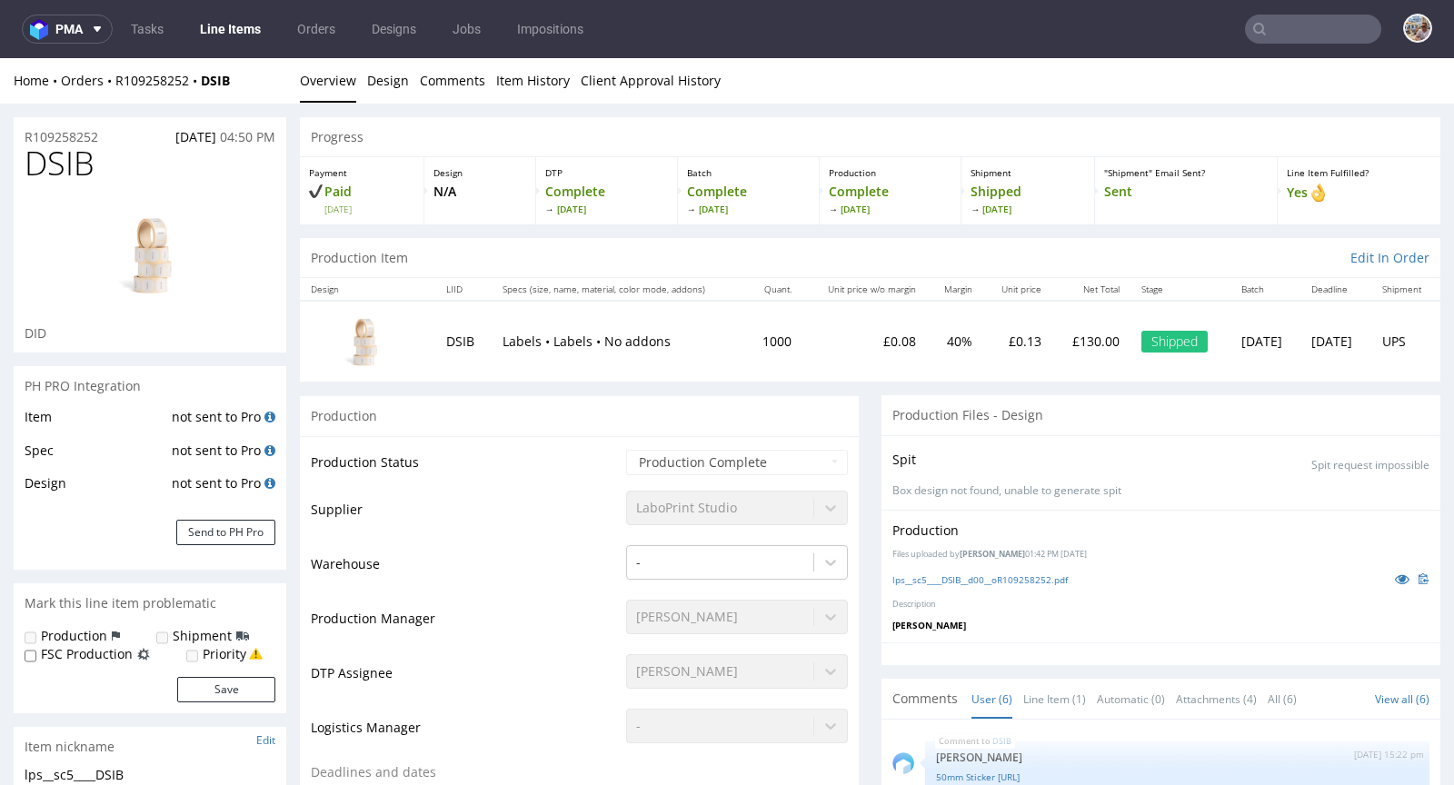
scroll to position [114, 0]
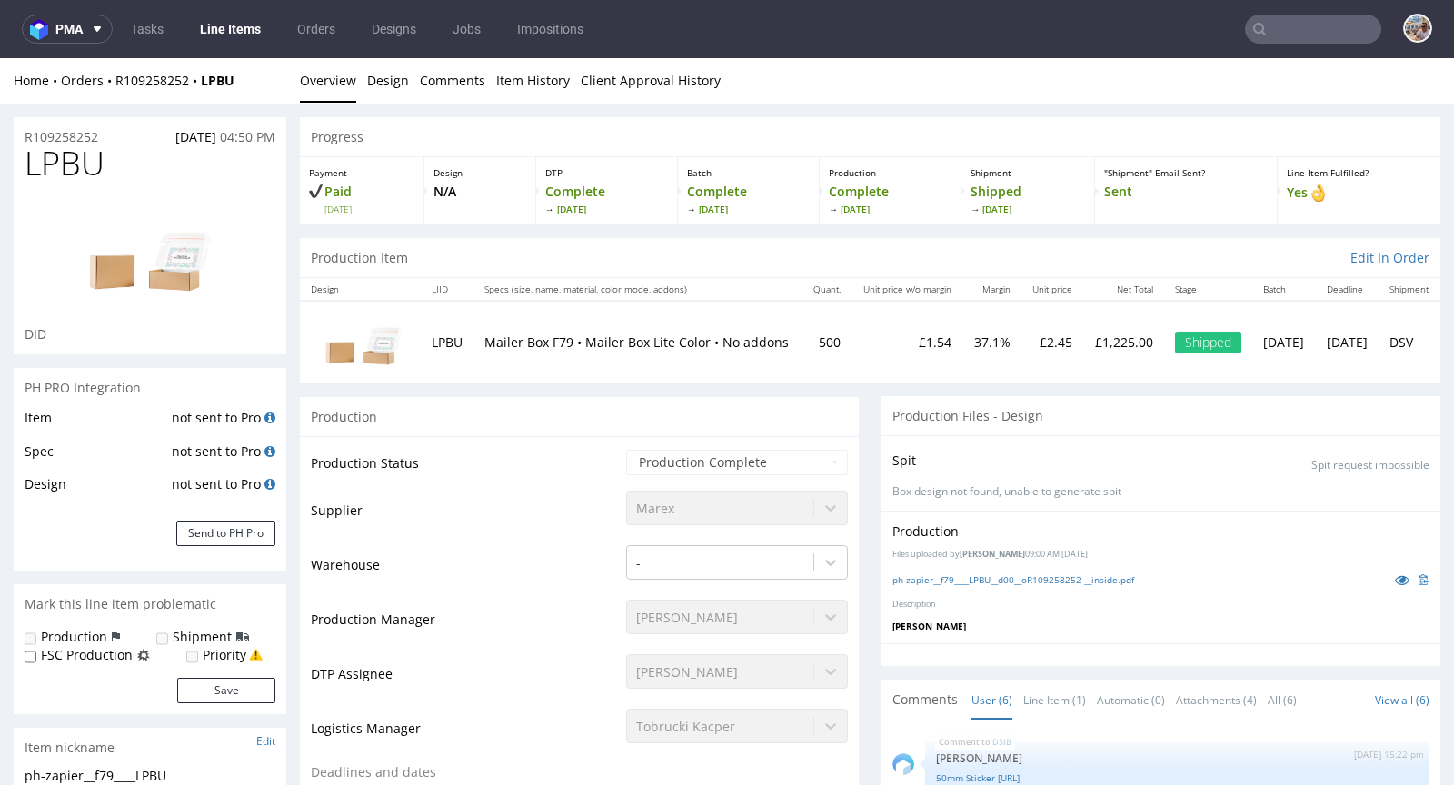
scroll to position [114, 0]
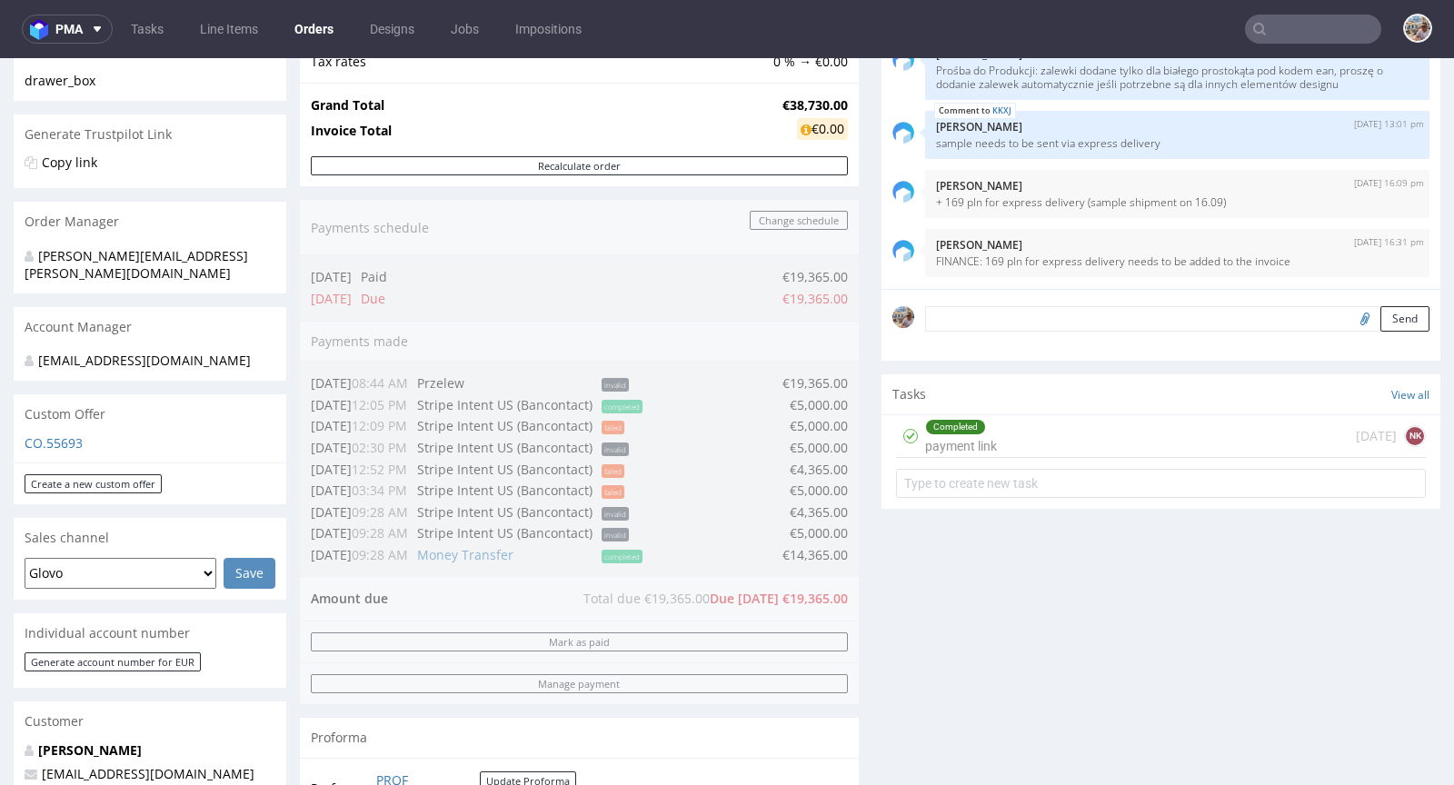
scroll to position [318, 0]
